Goal: Information Seeking & Learning: Learn about a topic

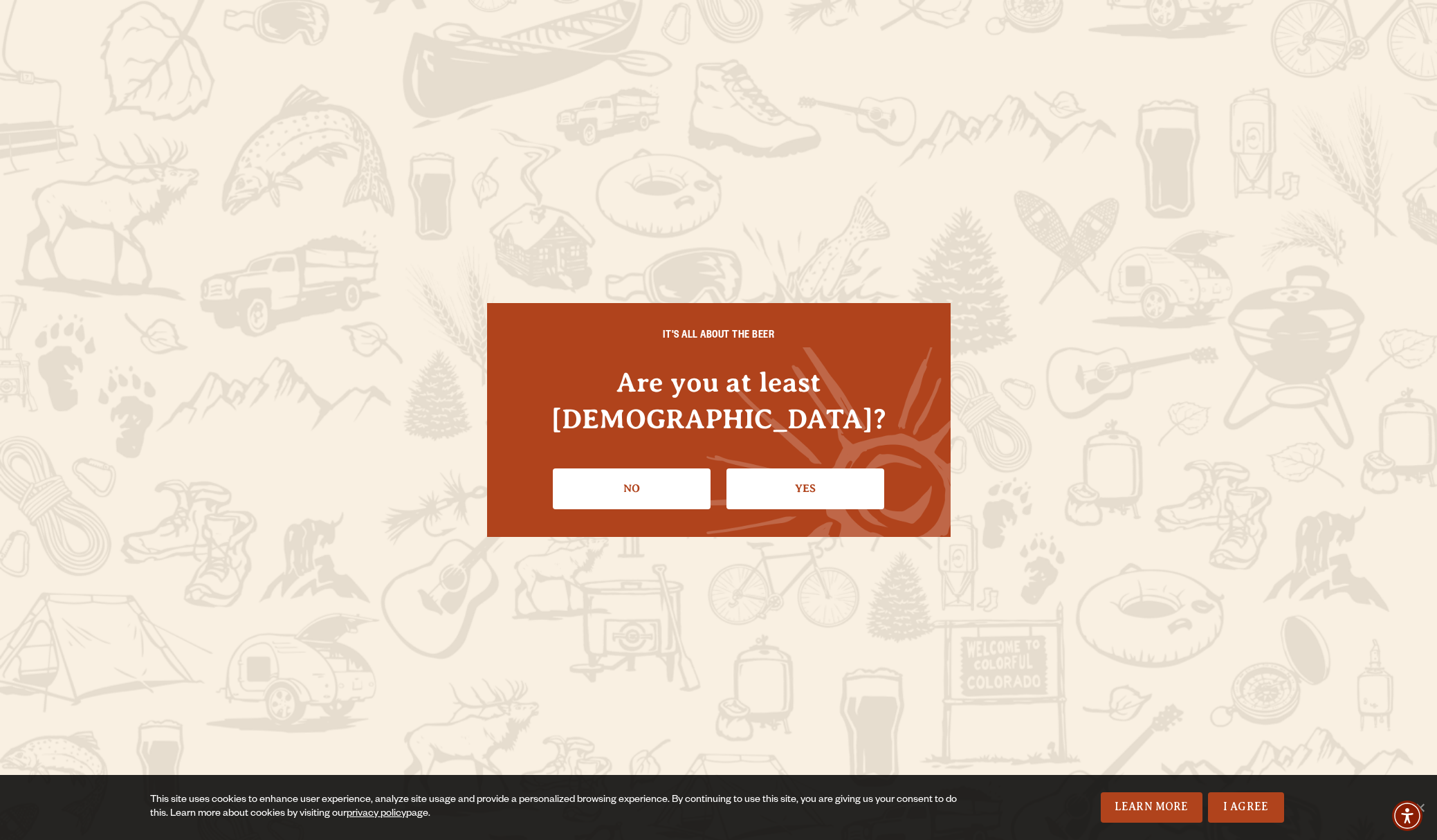
click at [787, 468] on link "Yes" at bounding box center [805, 488] width 158 height 40
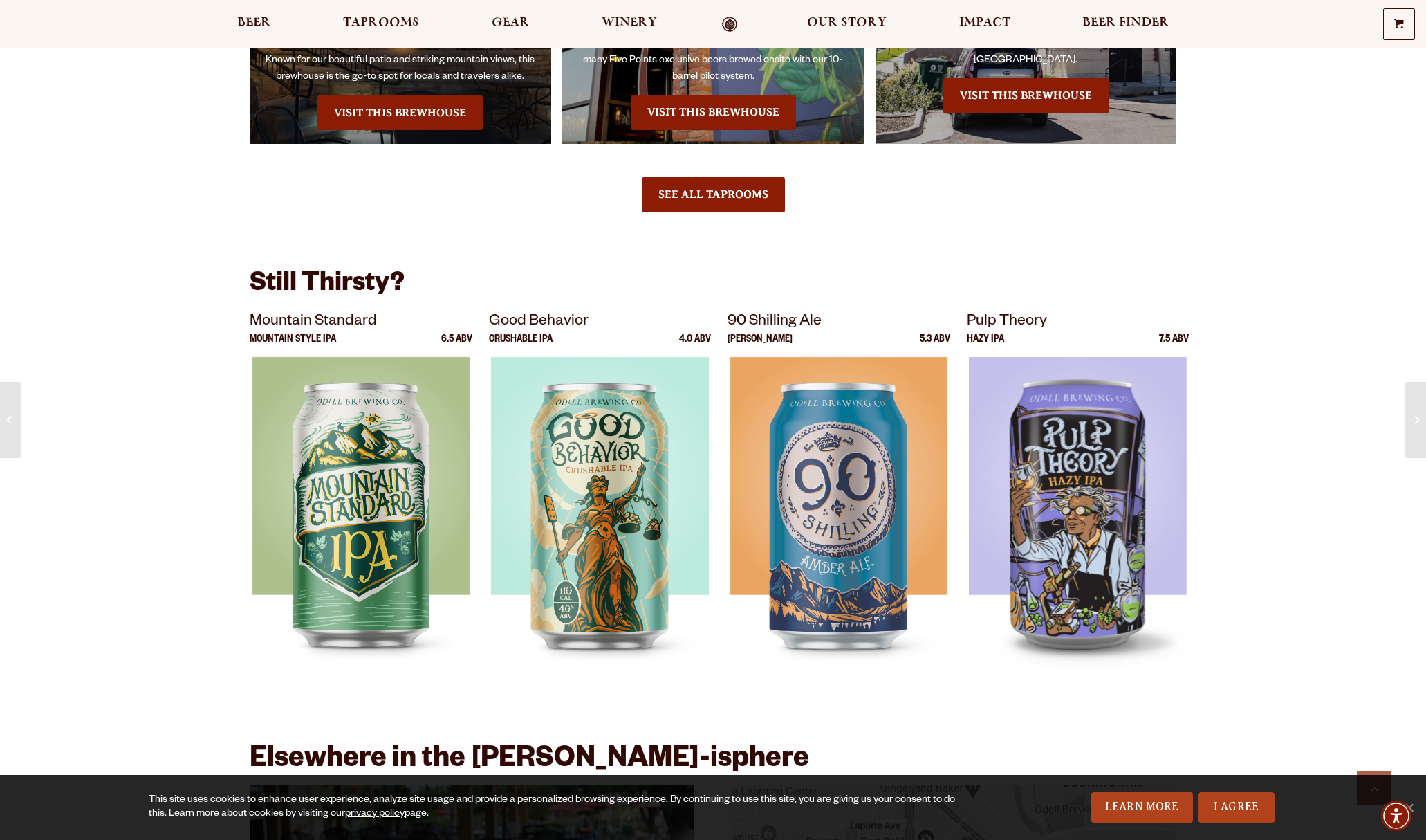
scroll to position [1660, 0]
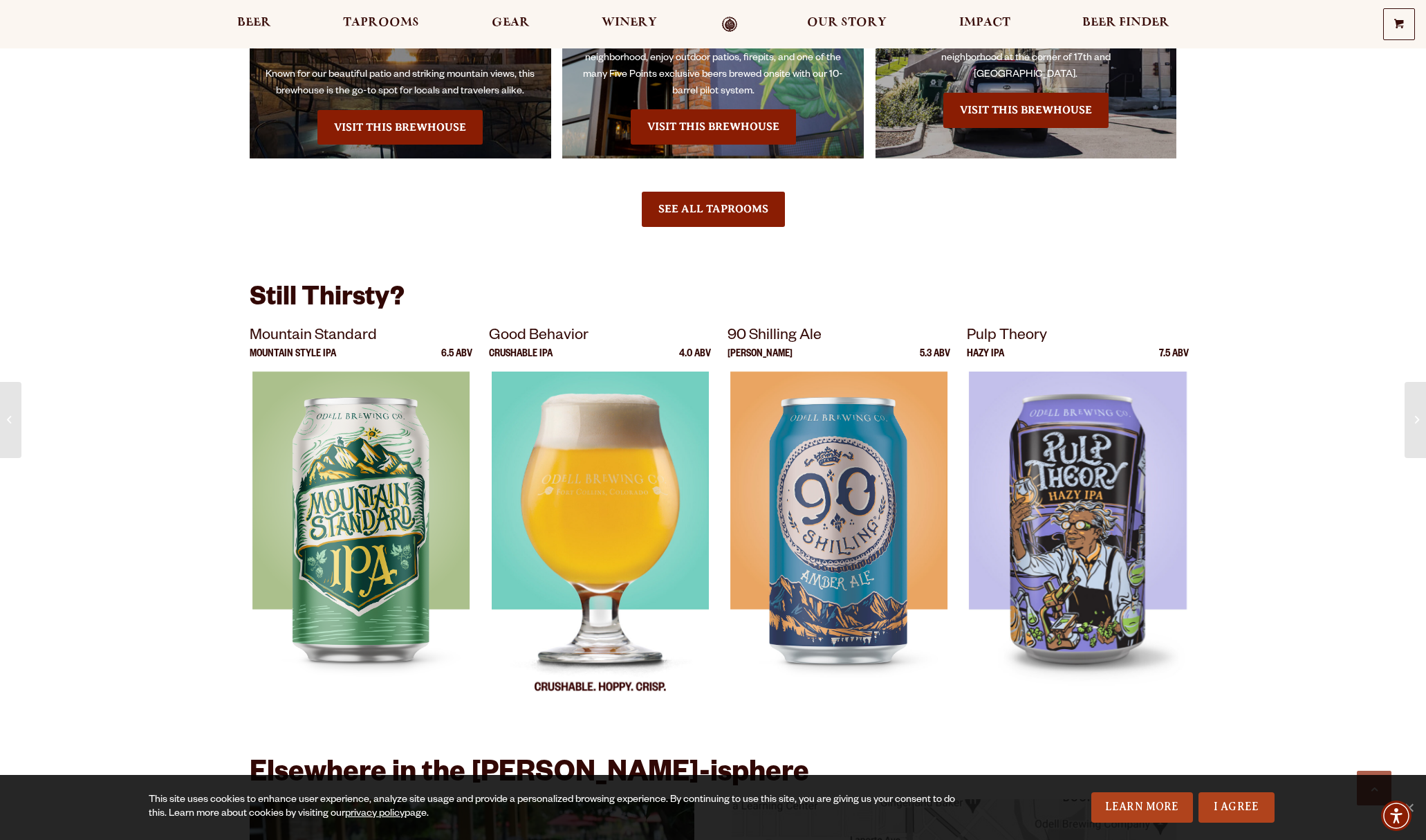
click at [596, 465] on img at bounding box center [600, 545] width 218 height 346
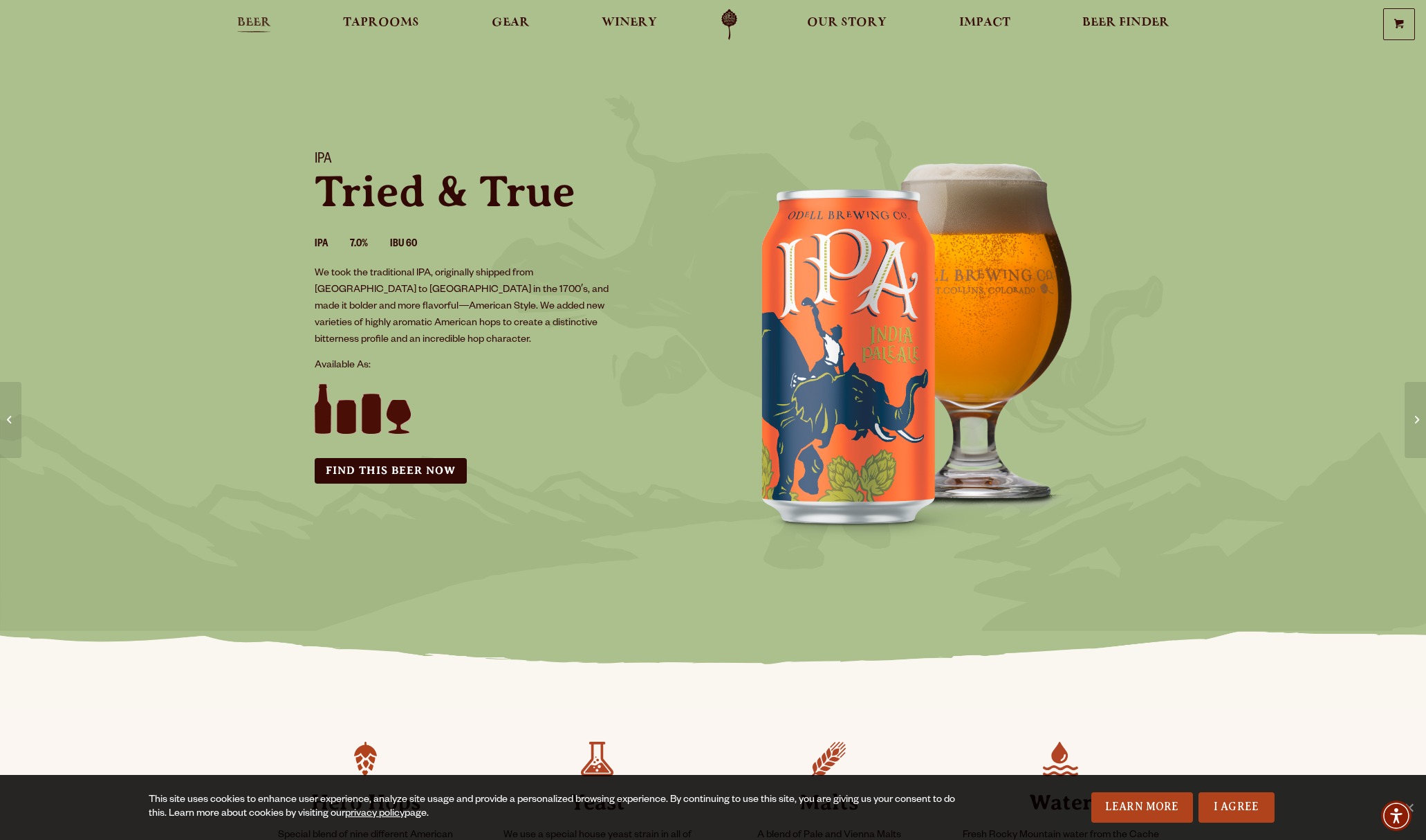
click at [249, 19] on span "Beer" at bounding box center [253, 23] width 33 height 11
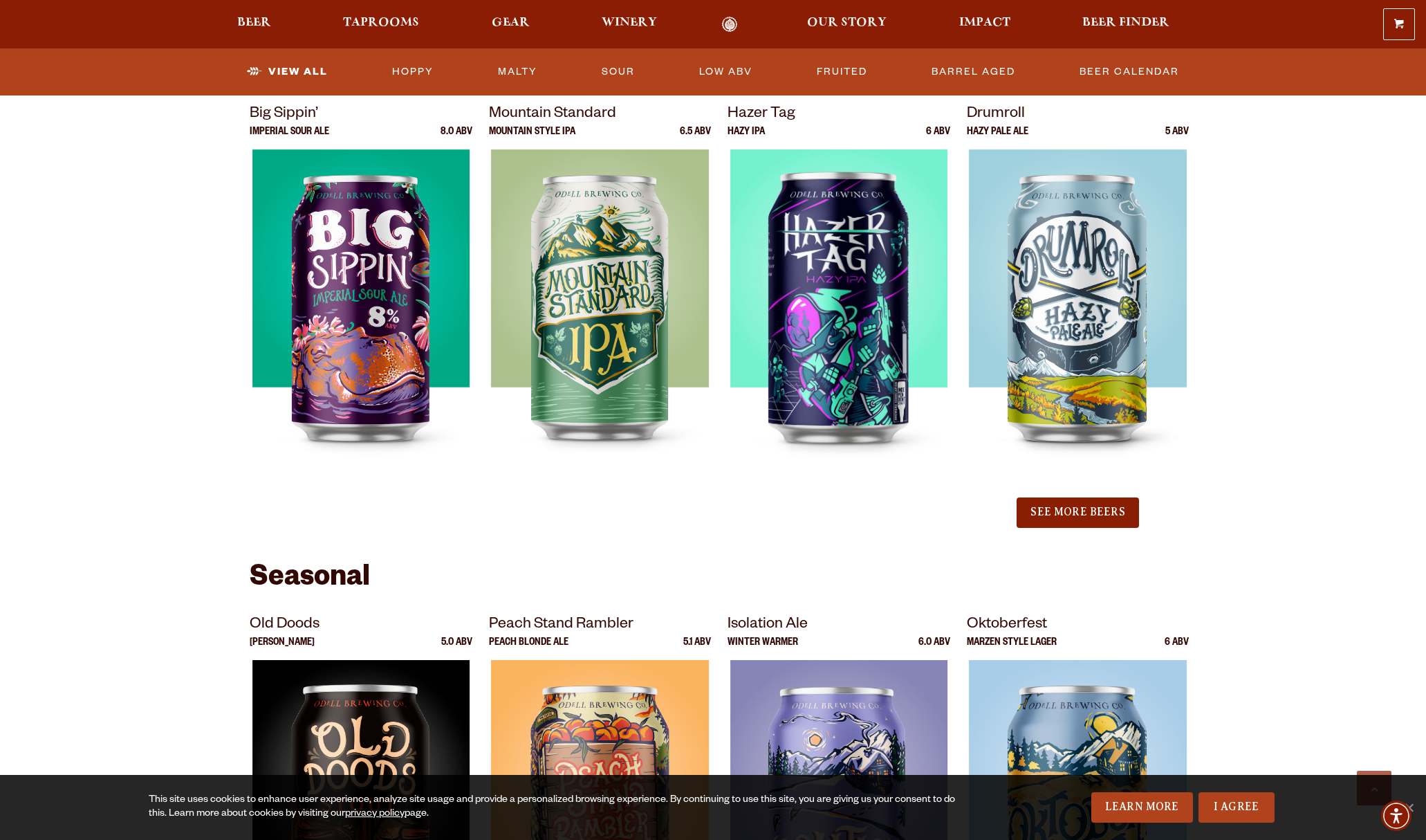
scroll to position [1591, 0]
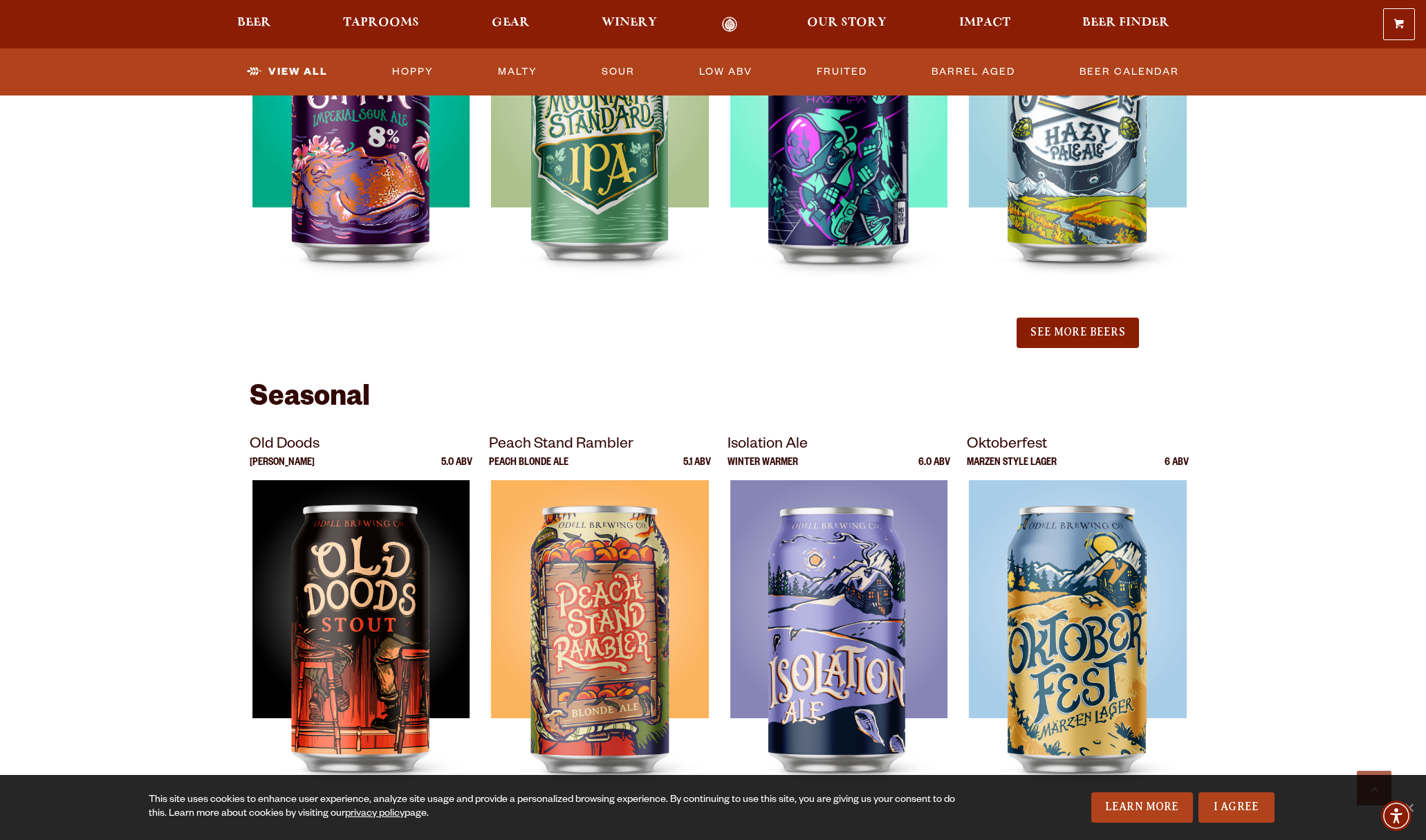
click at [1088, 338] on button "See More Beers" at bounding box center [1077, 333] width 121 height 31
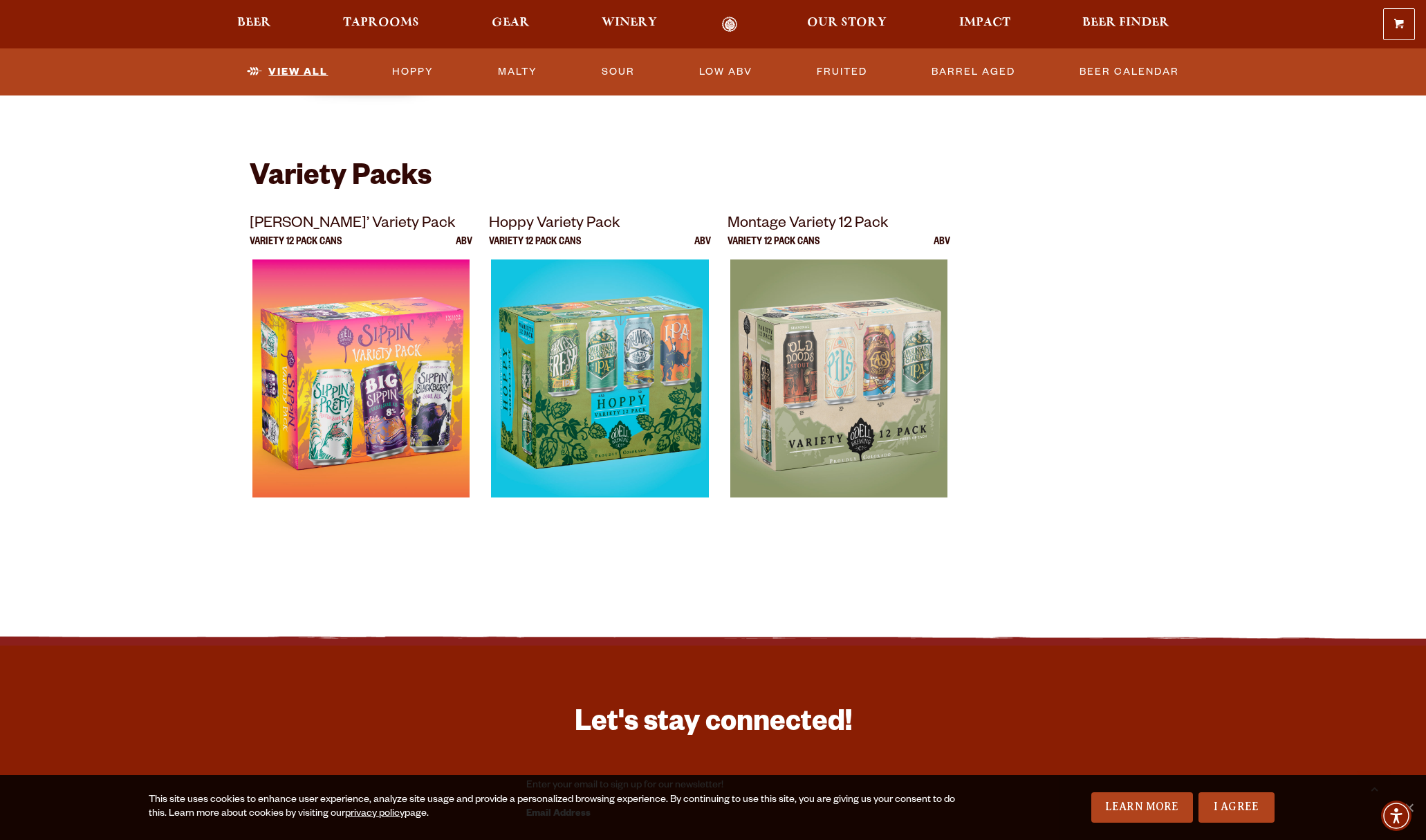
scroll to position [2822, 0]
